Goal: Task Accomplishment & Management: Manage account settings

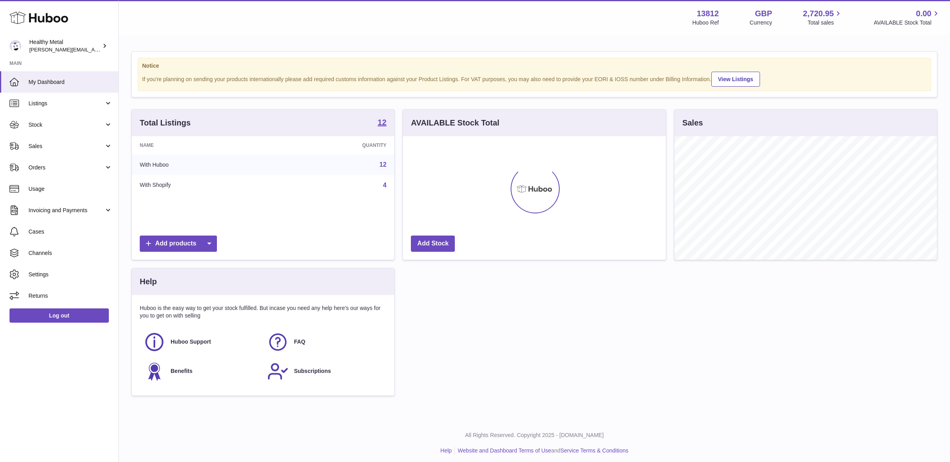
scroll to position [123, 262]
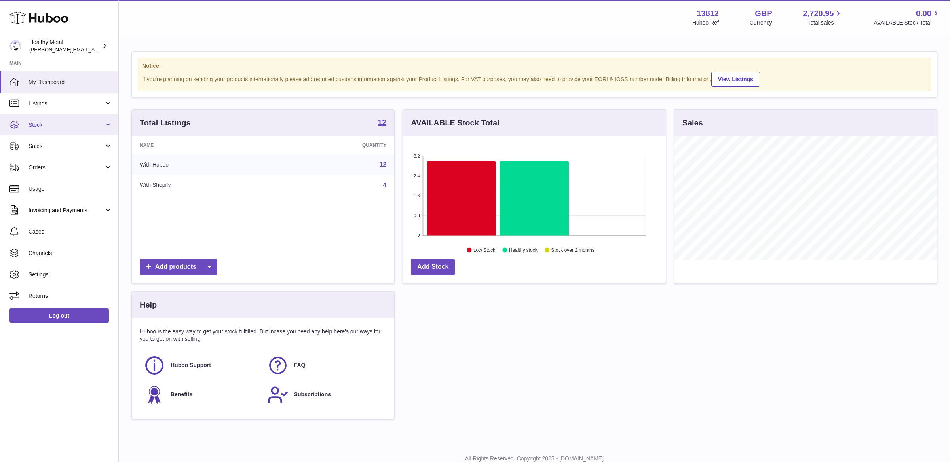
click at [70, 127] on span "Stock" at bounding box center [67, 125] width 76 height 8
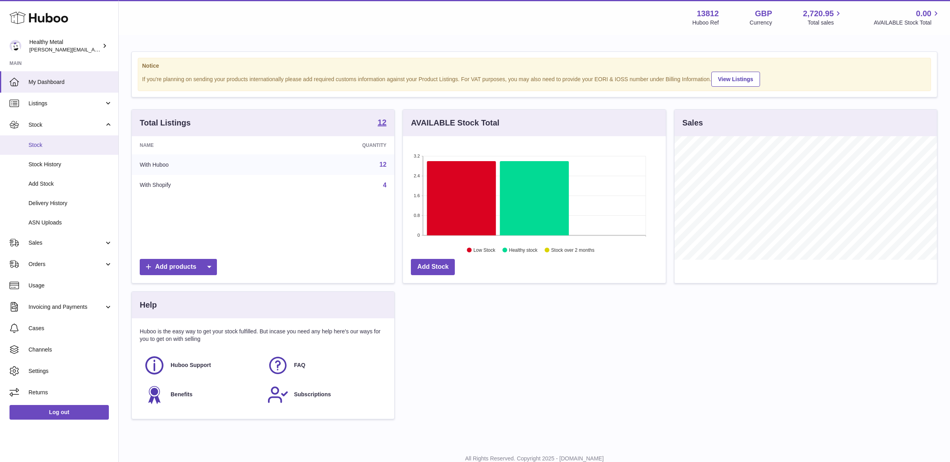
click at [52, 152] on link "Stock" at bounding box center [59, 144] width 118 height 19
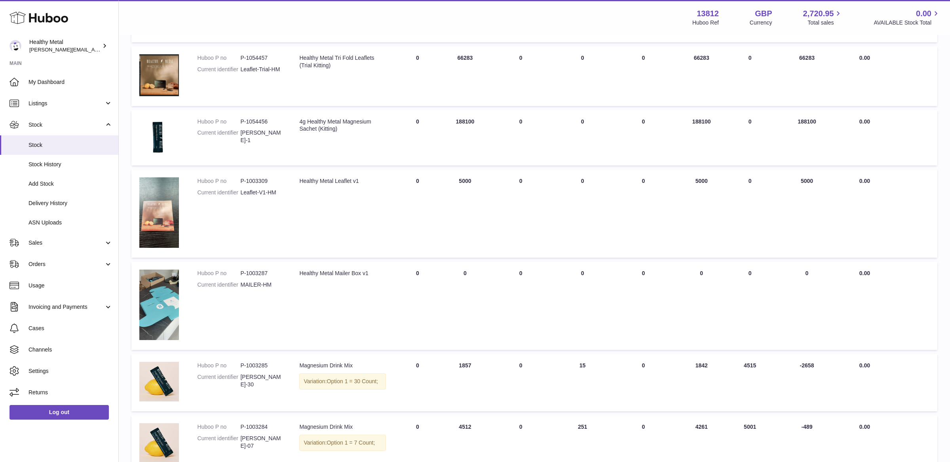
scroll to position [454, 0]
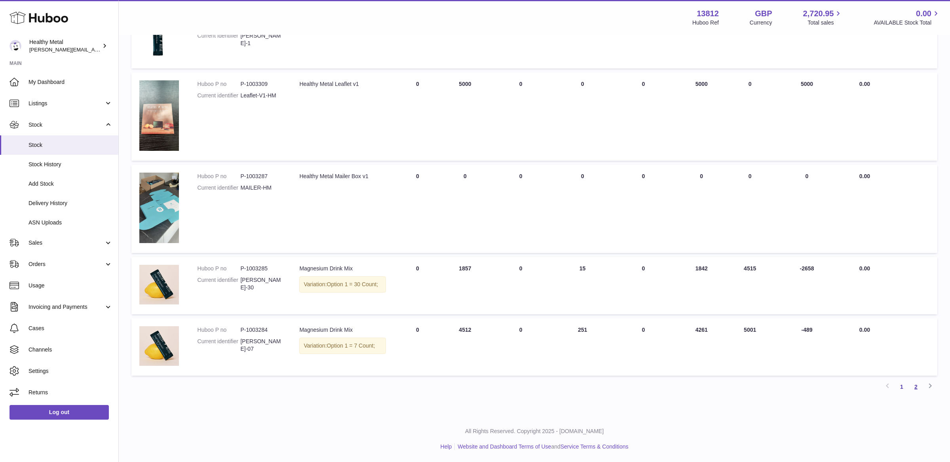
click at [914, 387] on link "2" at bounding box center [916, 387] width 14 height 14
